Goal: Information Seeking & Learning: Learn about a topic

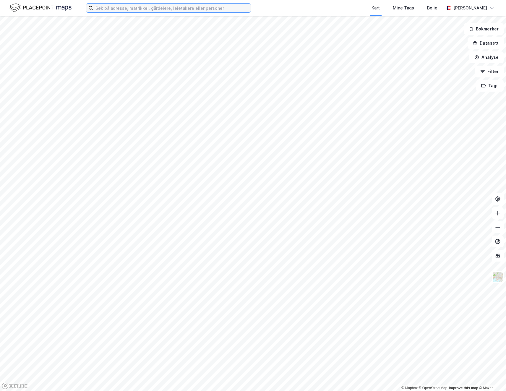
click at [151, 4] on input at bounding box center [172, 8] width 158 height 9
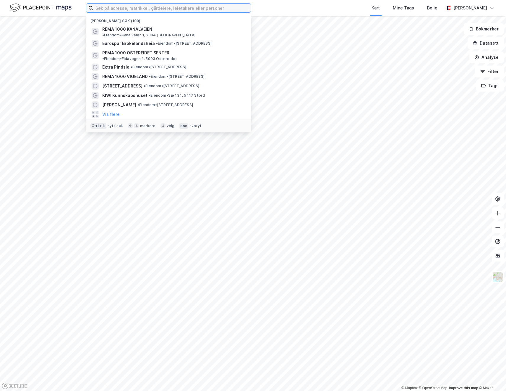
type input "s"
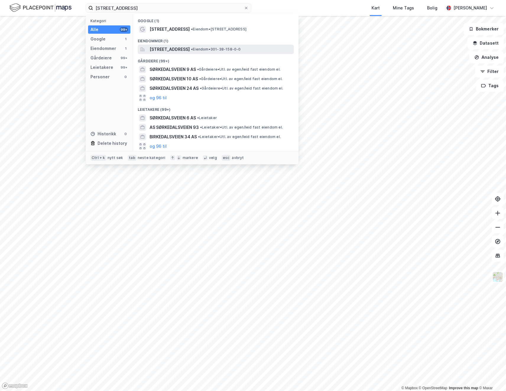
click at [168, 50] on span "[STREET_ADDRESS]" at bounding box center [169, 49] width 40 height 7
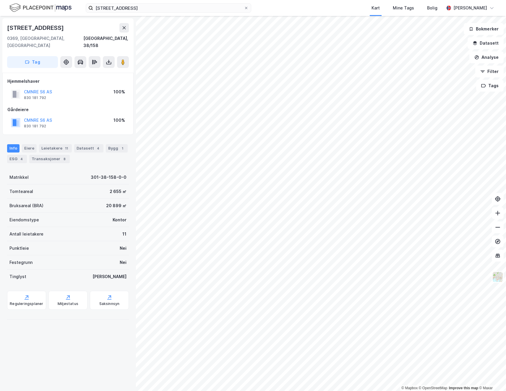
click at [167, 14] on div "[STREET_ADDRESS] Kart Mine Tags [PERSON_NAME]" at bounding box center [253, 8] width 506 height 16
click at [166, 9] on input "[STREET_ADDRESS]" at bounding box center [168, 8] width 151 height 9
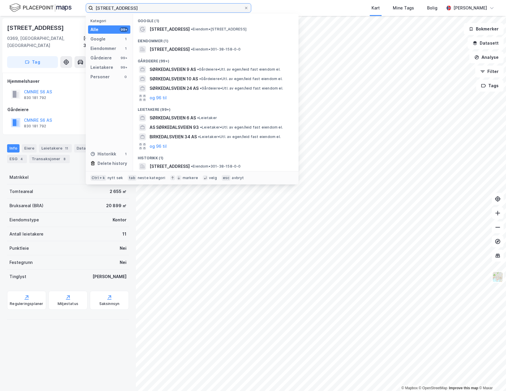
type input "[STREET_ADDRESS]"
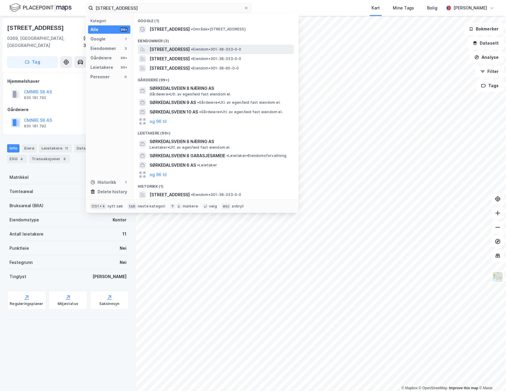
click at [168, 49] on span "[STREET_ADDRESS]" at bounding box center [169, 49] width 40 height 7
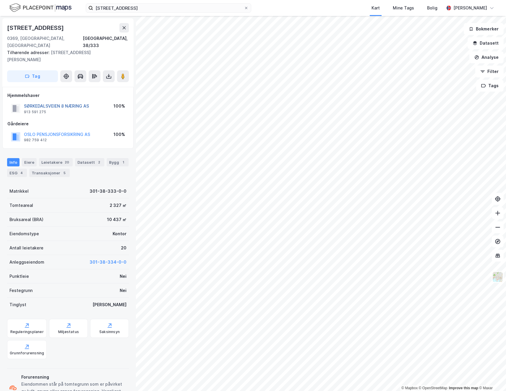
click at [0, 0] on button "SØRKEDALSVEIEN 8 NÆRING AS" at bounding box center [0, 0] width 0 height 0
